Goal: Transaction & Acquisition: Download file/media

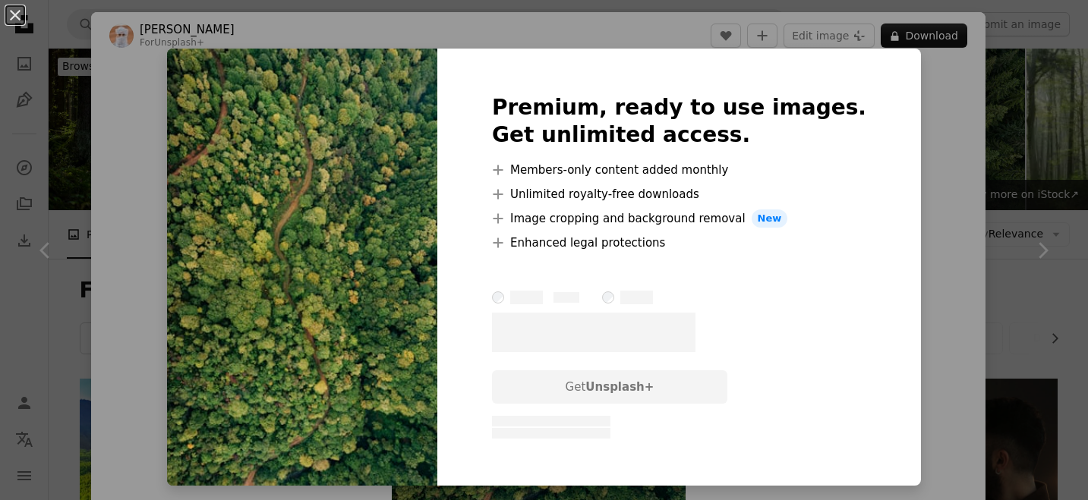
scroll to position [1090, 0]
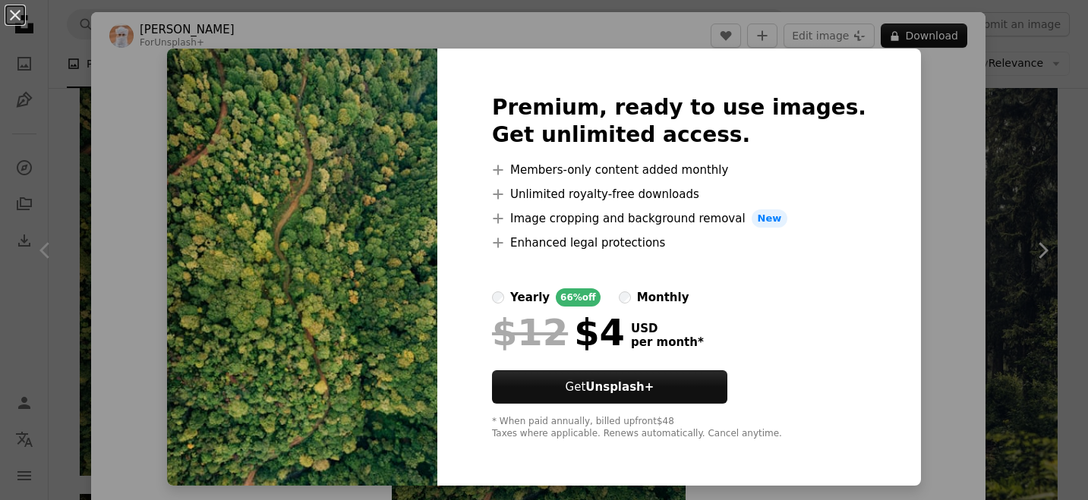
click at [878, 199] on div "An X shape Premium, ready to use images. Get unlimited access. A plus sign Memb…" at bounding box center [544, 250] width 1088 height 500
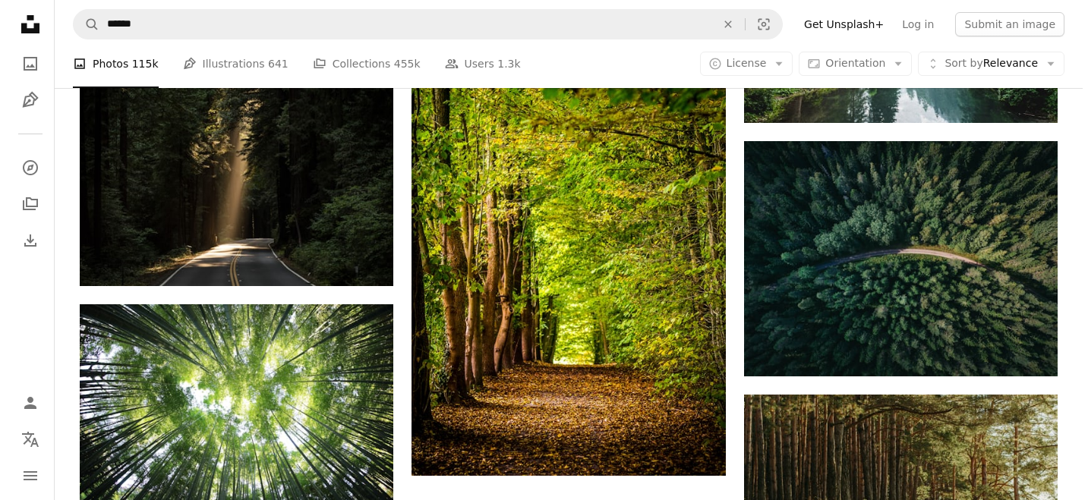
scroll to position [1755, 0]
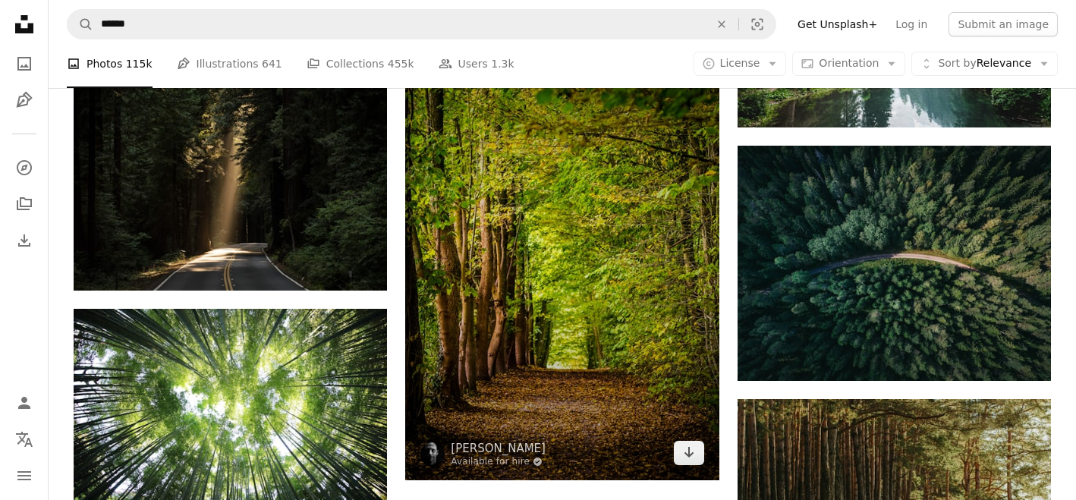
click at [455, 239] on img at bounding box center [561, 242] width 313 height 475
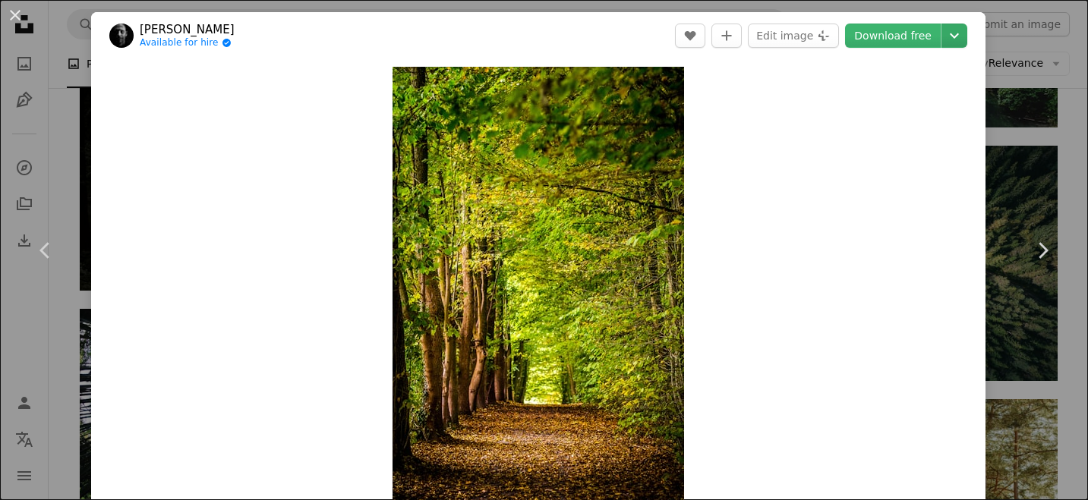
click at [942, 43] on icon "Chevron down" at bounding box center [954, 36] width 24 height 18
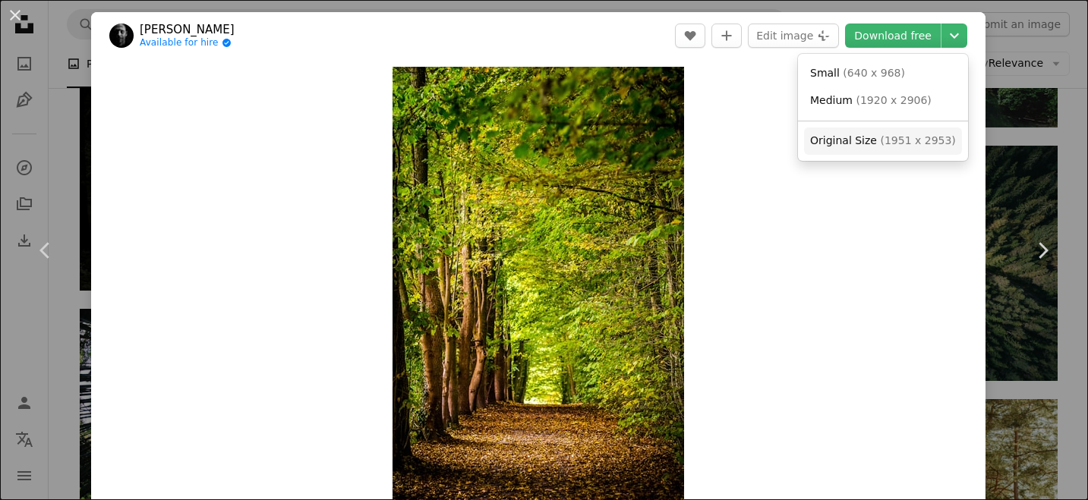
click at [862, 146] on span "Original Size" at bounding box center [843, 140] width 67 height 12
